Goal: Find specific page/section: Find specific page/section

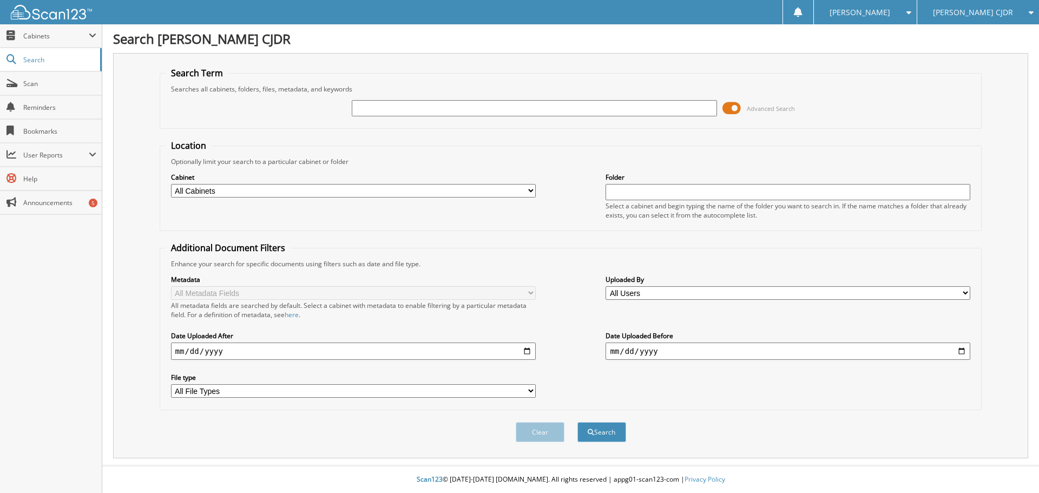
click at [28, 58] on span "Search" at bounding box center [58, 59] width 71 height 9
click at [30, 61] on span "Search" at bounding box center [58, 59] width 71 height 9
click at [24, 36] on span "Cabinets" at bounding box center [55, 35] width 65 height 9
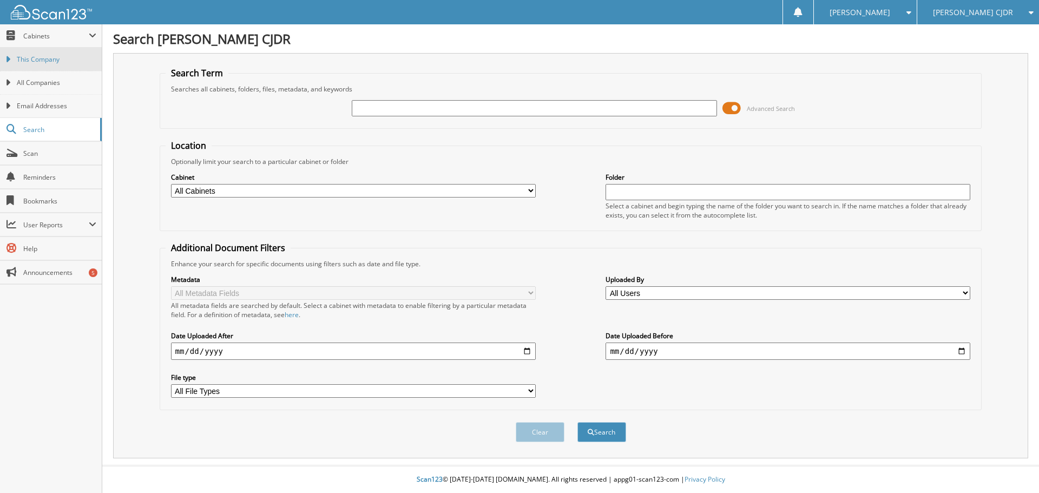
click at [30, 55] on span "This Company" at bounding box center [57, 60] width 80 height 10
